Goal: Find specific page/section: Find specific page/section

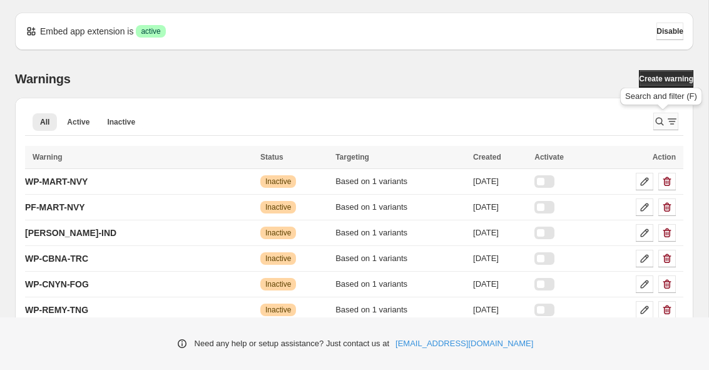
click at [668, 119] on icon "Search and filter results" at bounding box center [672, 118] width 9 height 1
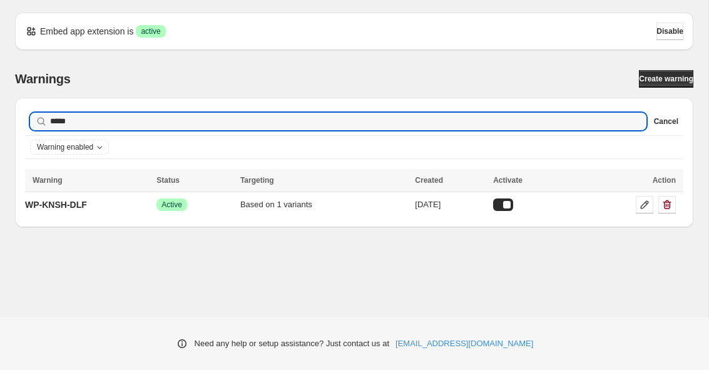
type input "*****"
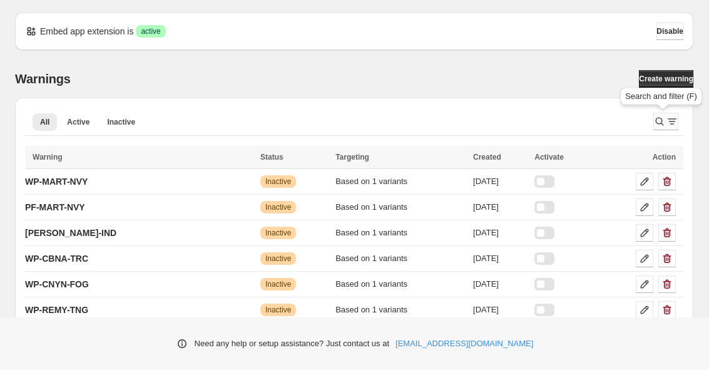
click at [671, 117] on icon "Search and filter results" at bounding box center [672, 121] width 13 height 13
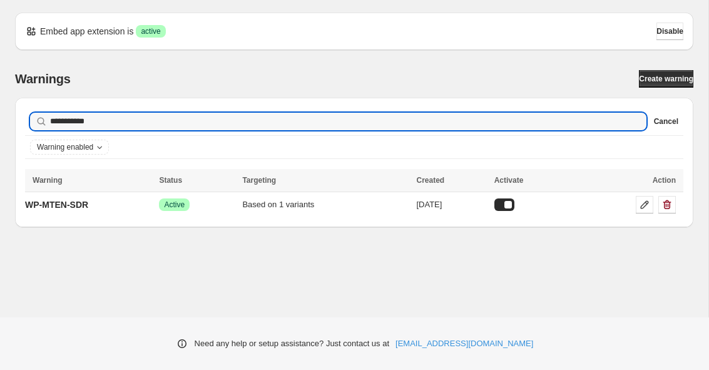
type input "**********"
